Goal: Find specific page/section: Find specific page/section

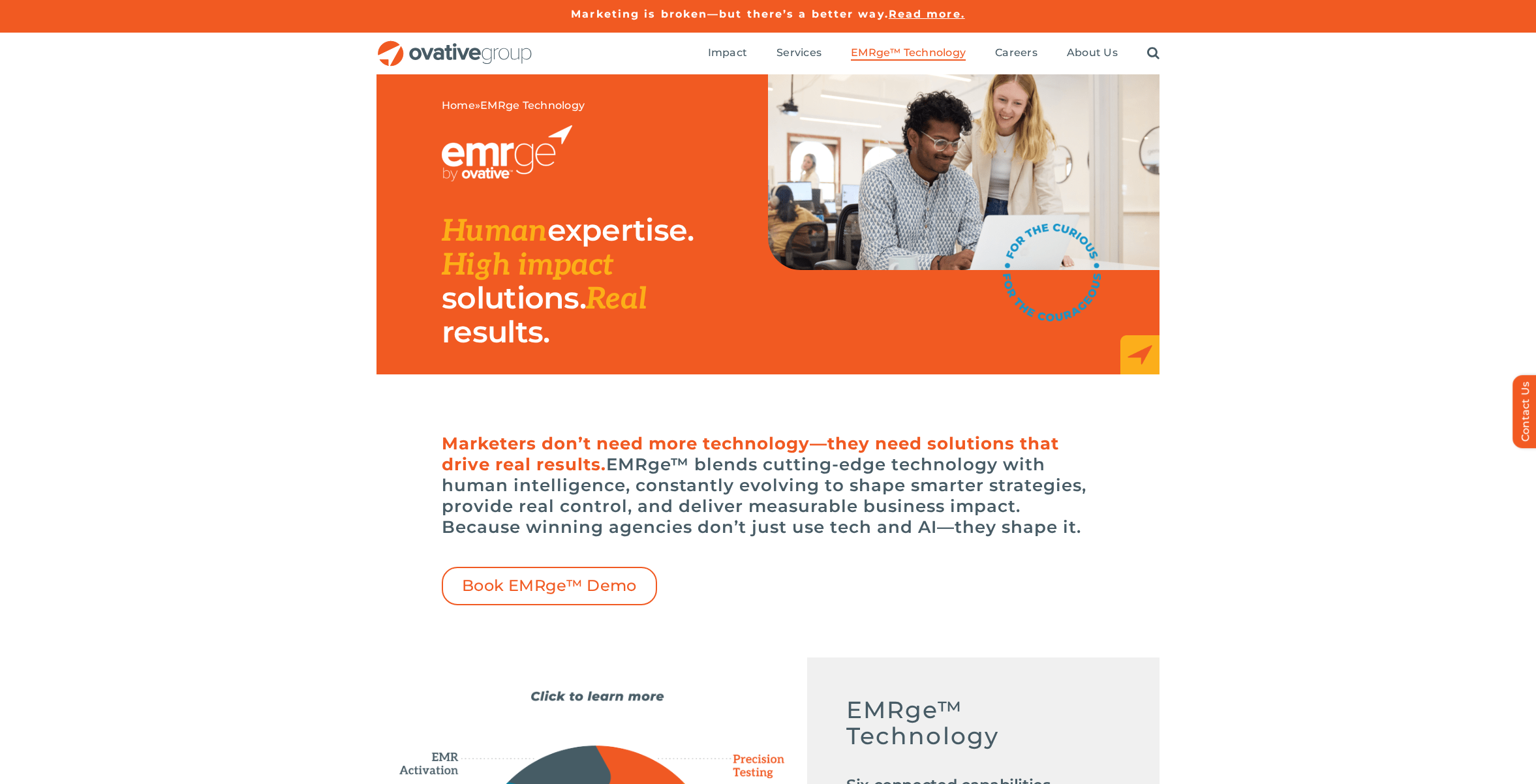
drag, startPoint x: 519, startPoint y: 60, endPoint x: 531, endPoint y: 49, distance: 16.3
click at [521, 59] on img "OG_Full_horizontal_RGB" at bounding box center [455, 53] width 156 height 26
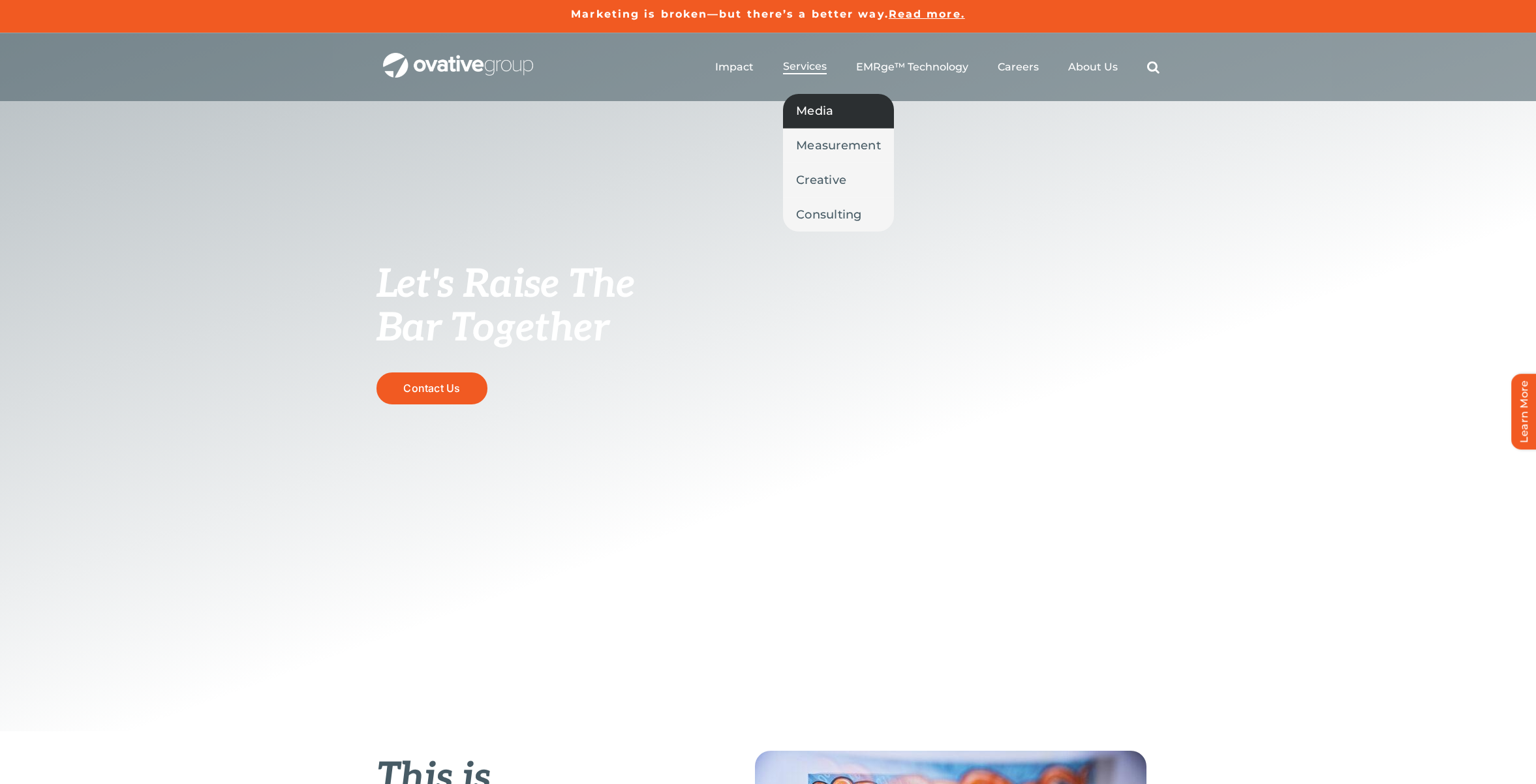
click at [832, 115] on span "Media" at bounding box center [815, 111] width 37 height 18
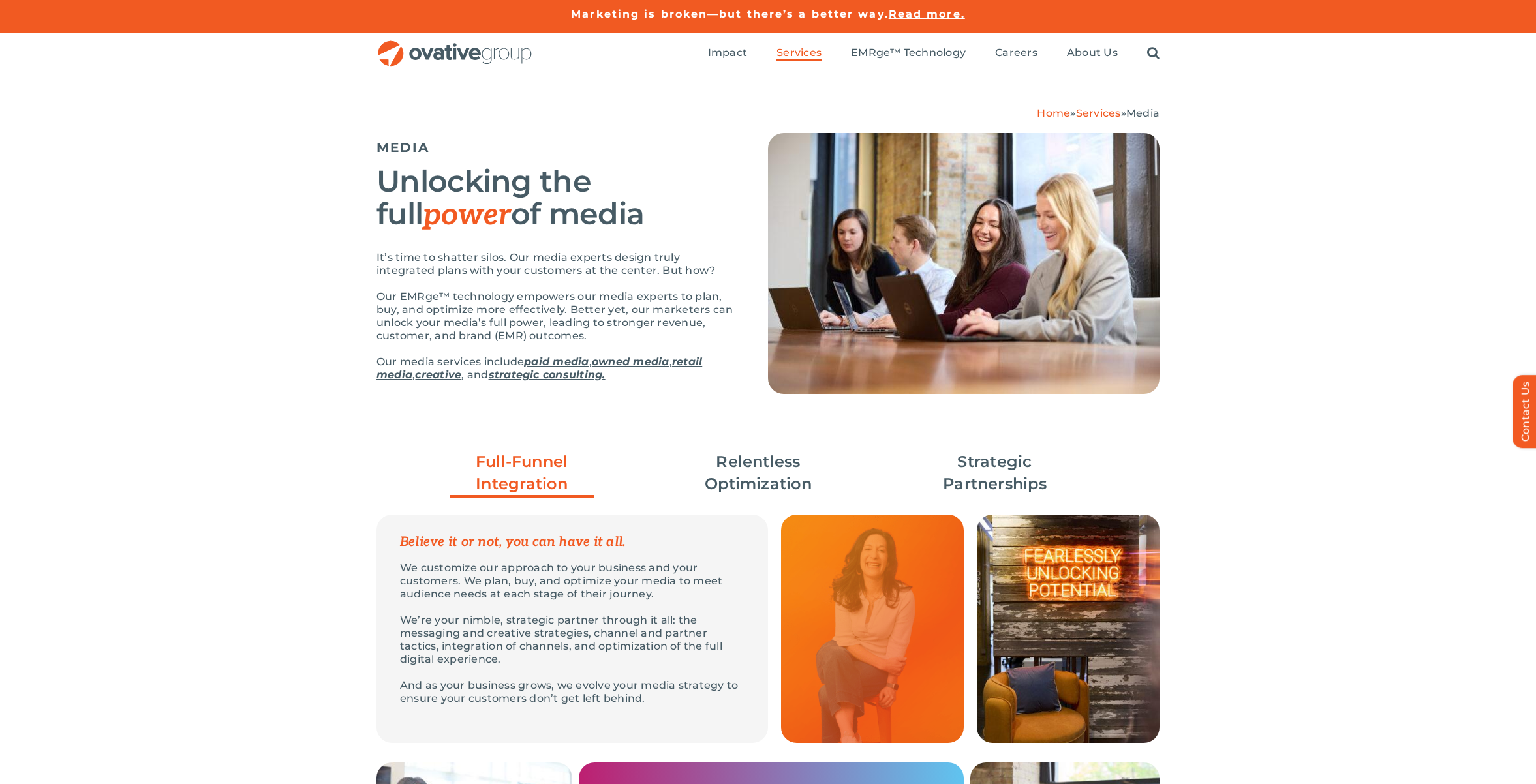
scroll to position [263, 0]
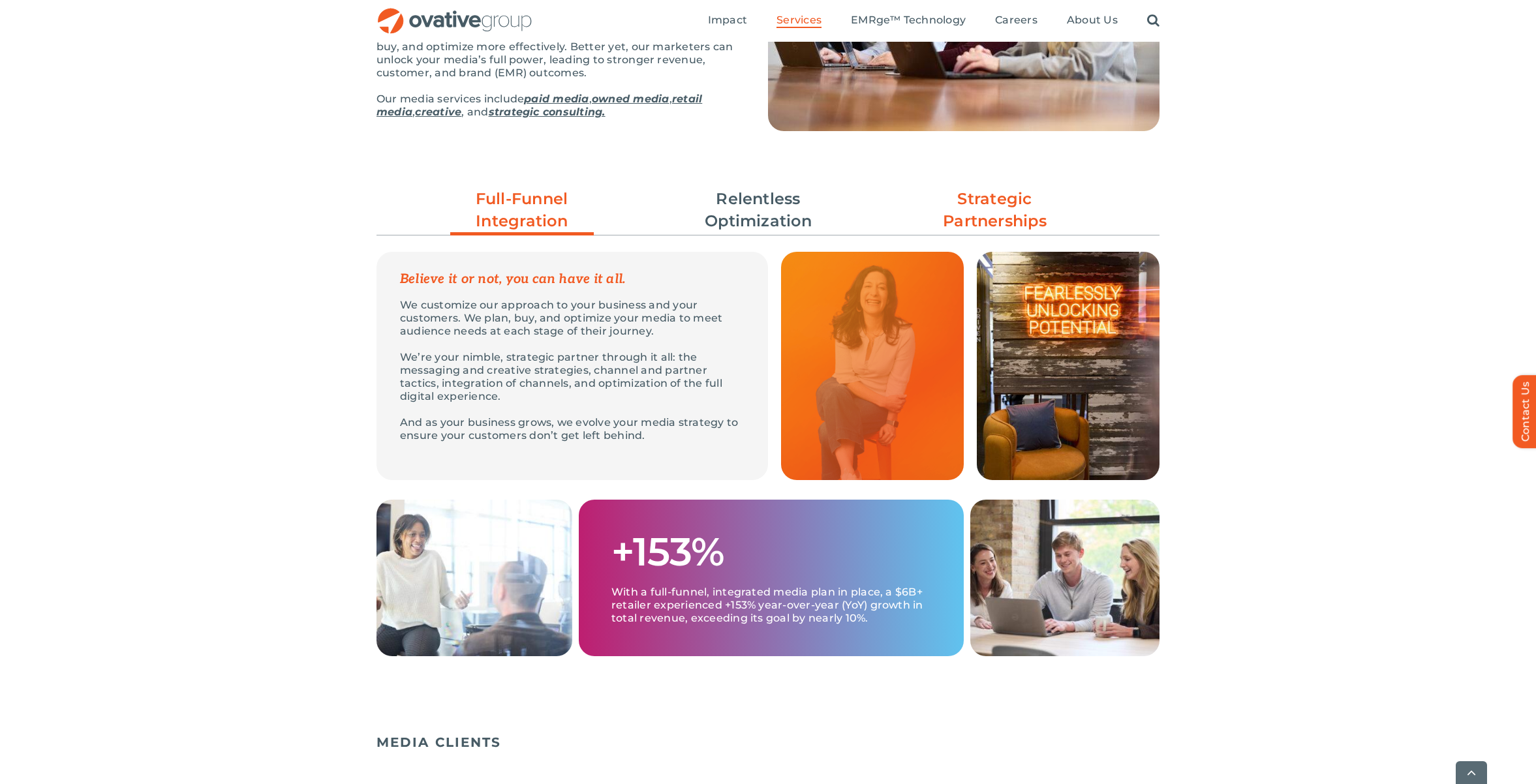
click at [1019, 205] on link "Strategic Partnerships" at bounding box center [995, 209] width 144 height 44
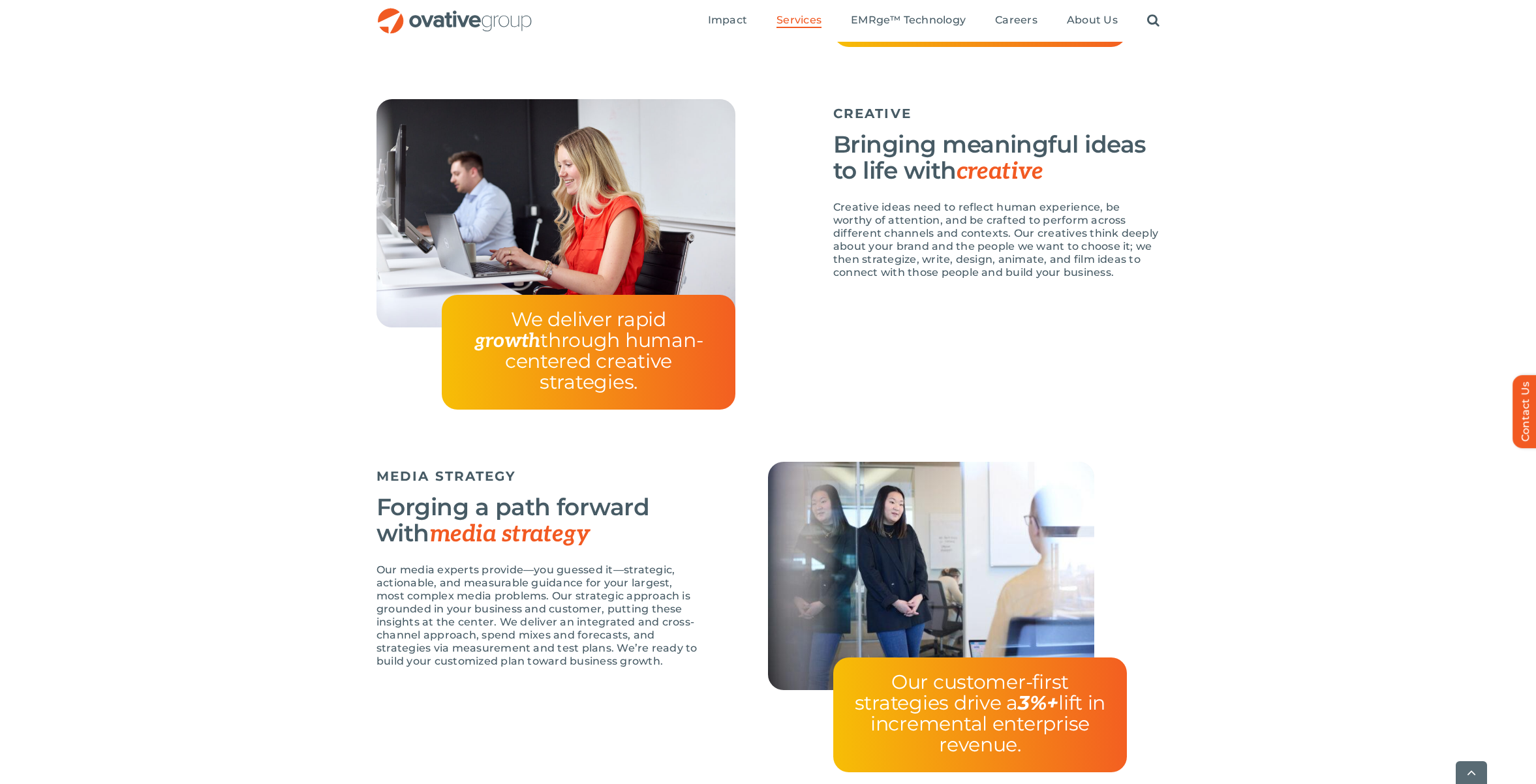
scroll to position [2653, 0]
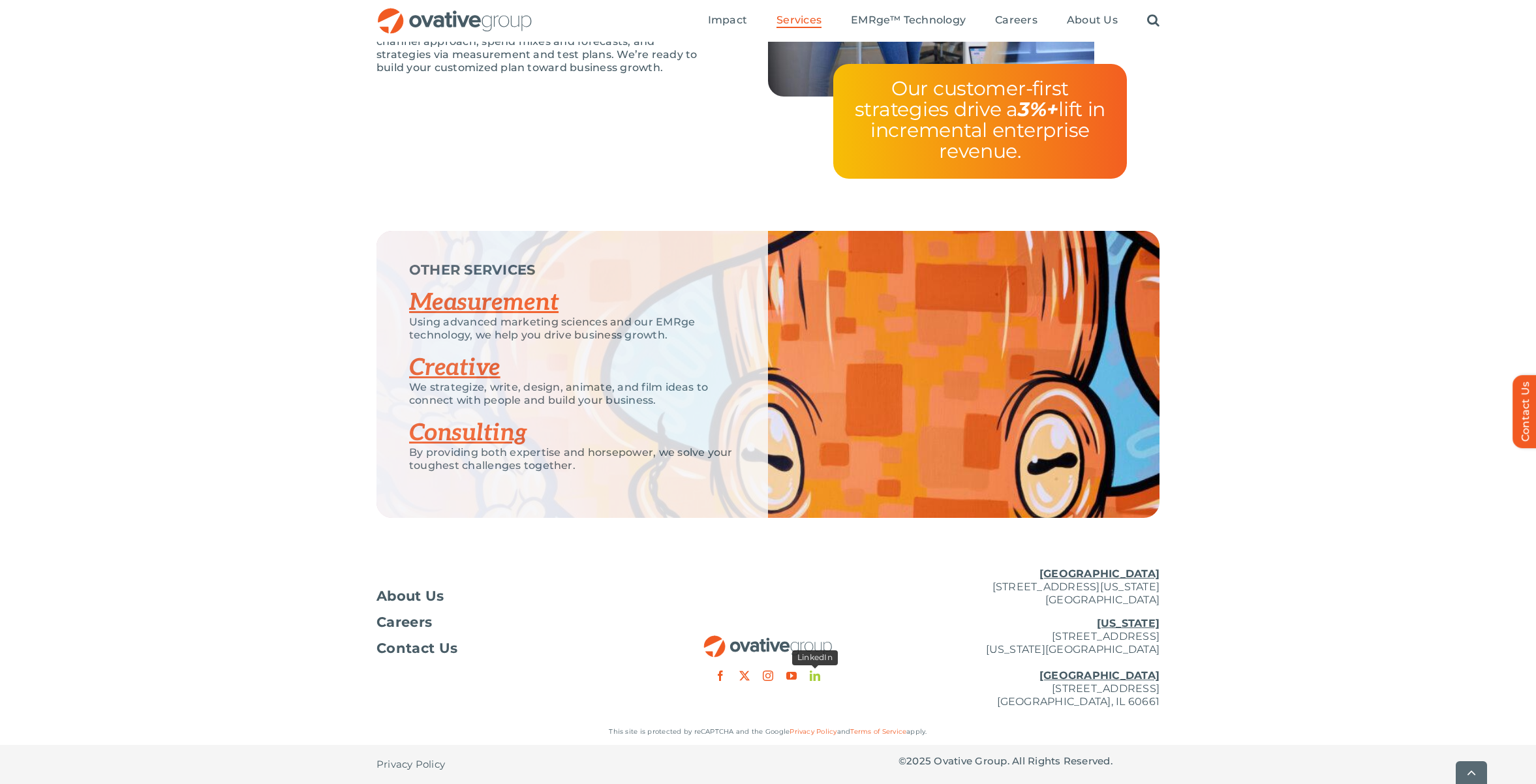
click at [812, 672] on link "linkedin" at bounding box center [815, 675] width 10 height 10
